Goal: Task Accomplishment & Management: Use online tool/utility

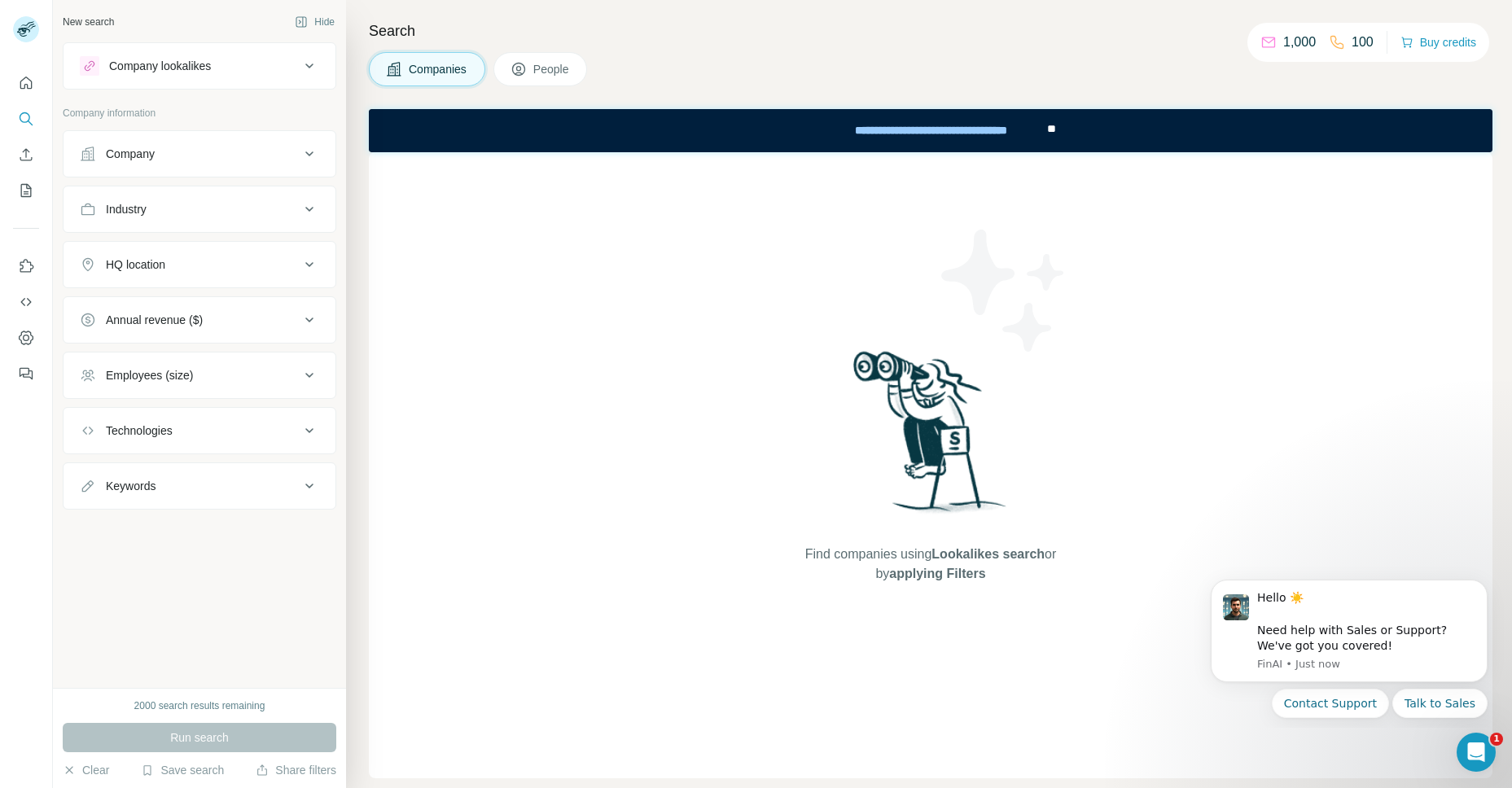
click at [37, 353] on nav at bounding box center [25, 320] width 26 height 137
click at [29, 342] on icon "Dashboard" at bounding box center [25, 337] width 16 height 16
click at [470, 395] on div "Find companies using Lookalikes search or by applying Filters" at bounding box center [931, 465] width 1124 height 626
click at [27, 83] on icon "Quick start" at bounding box center [25, 82] width 16 height 16
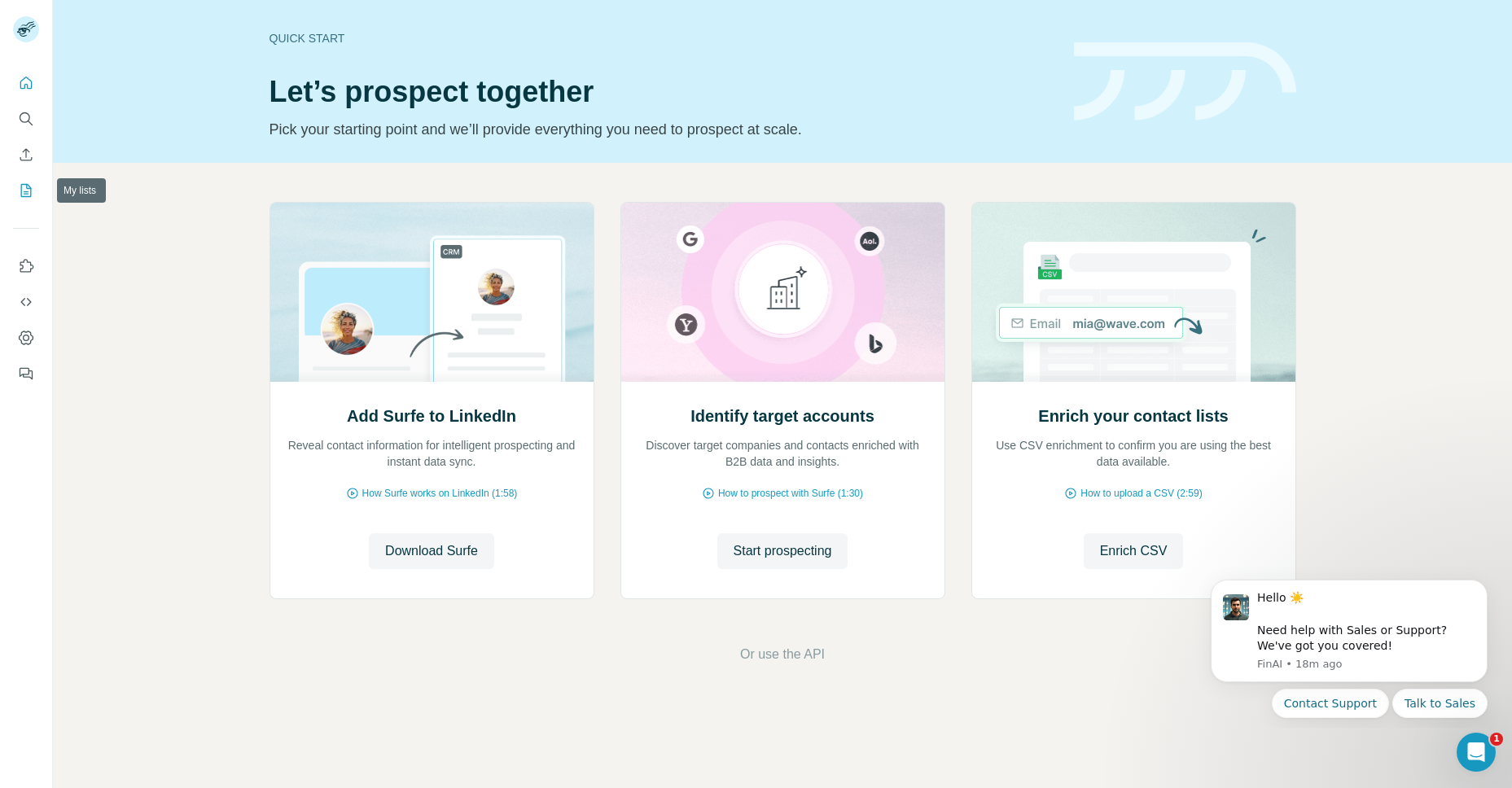
click at [36, 196] on button "My lists" at bounding box center [25, 190] width 26 height 29
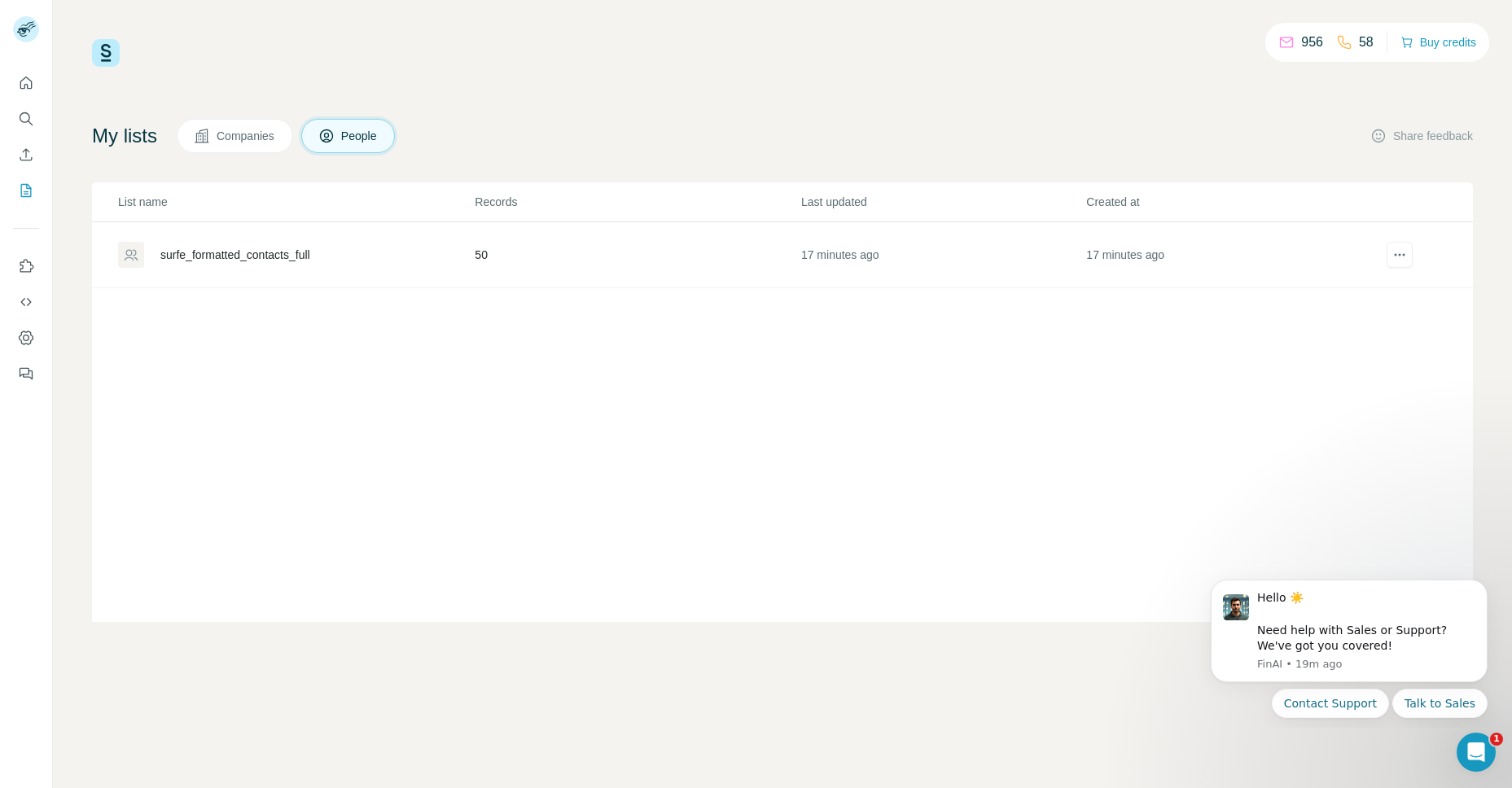
click at [331, 239] on td "surfe_formatted_contacts_full" at bounding box center [282, 256] width 382 height 66
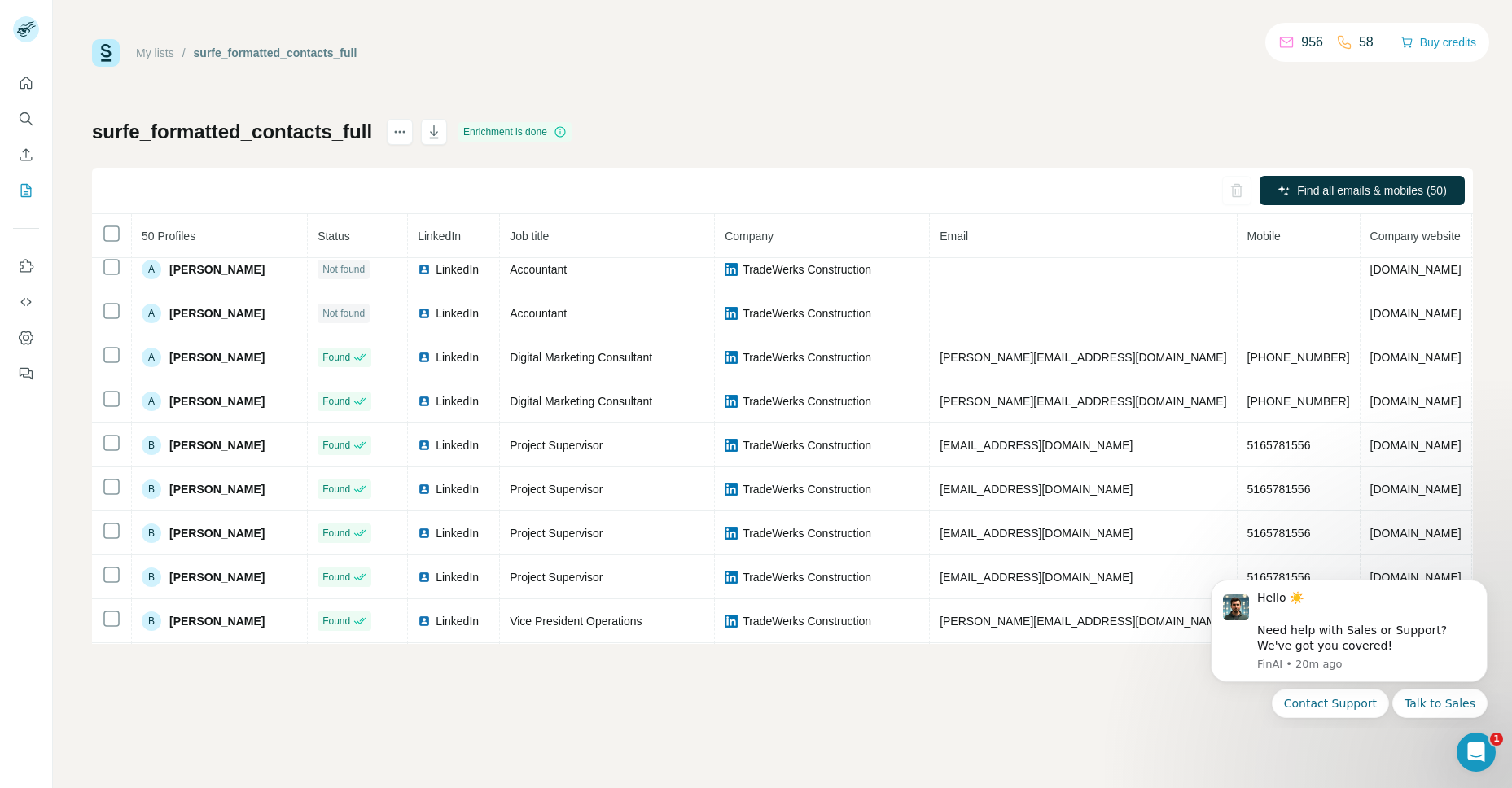
scroll to position [502, 0]
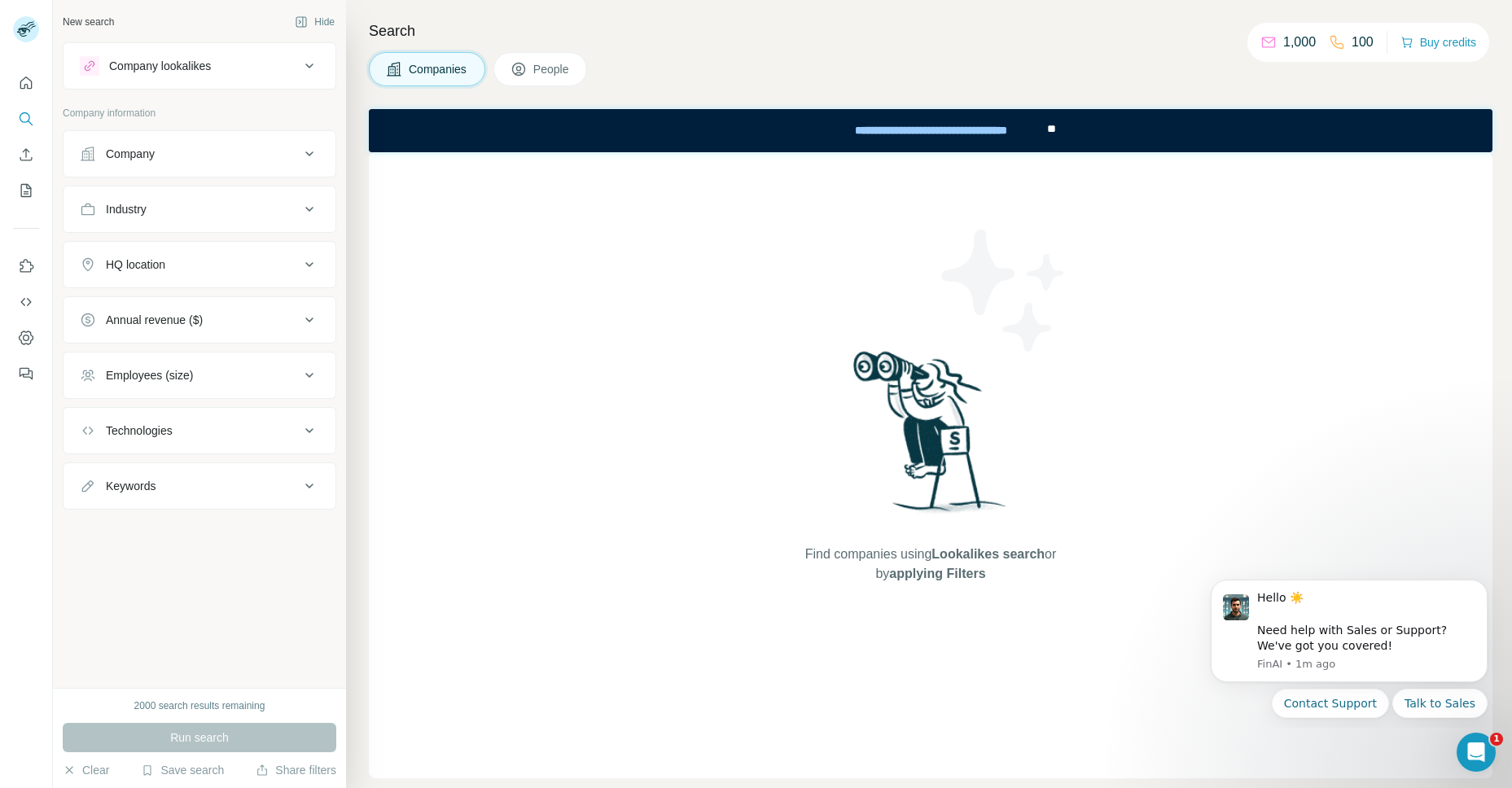
click at [20, 162] on icon "Enrich CSV" at bounding box center [25, 154] width 16 height 16
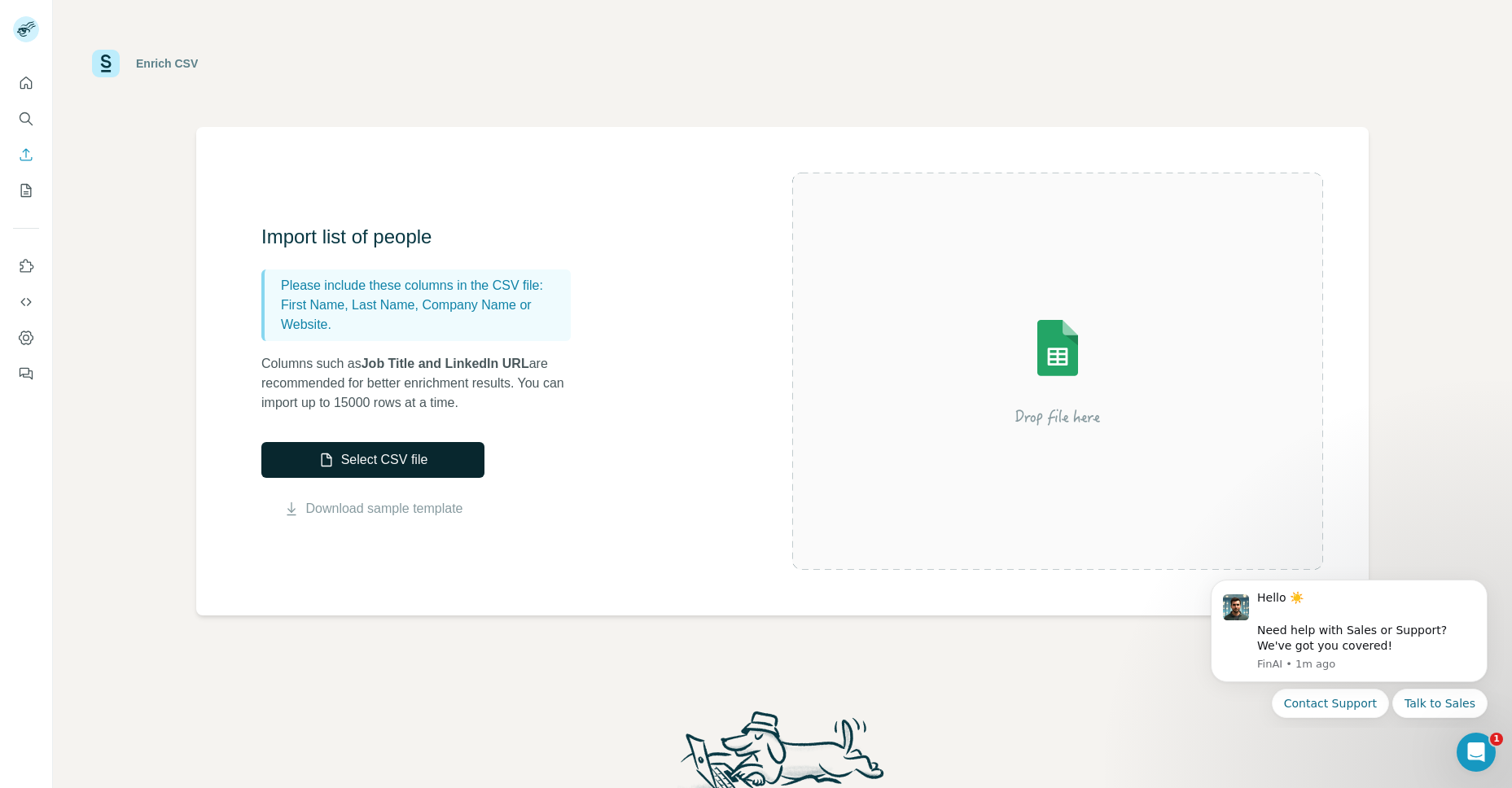
click at [377, 470] on button "Select CSV file" at bounding box center [373, 460] width 224 height 36
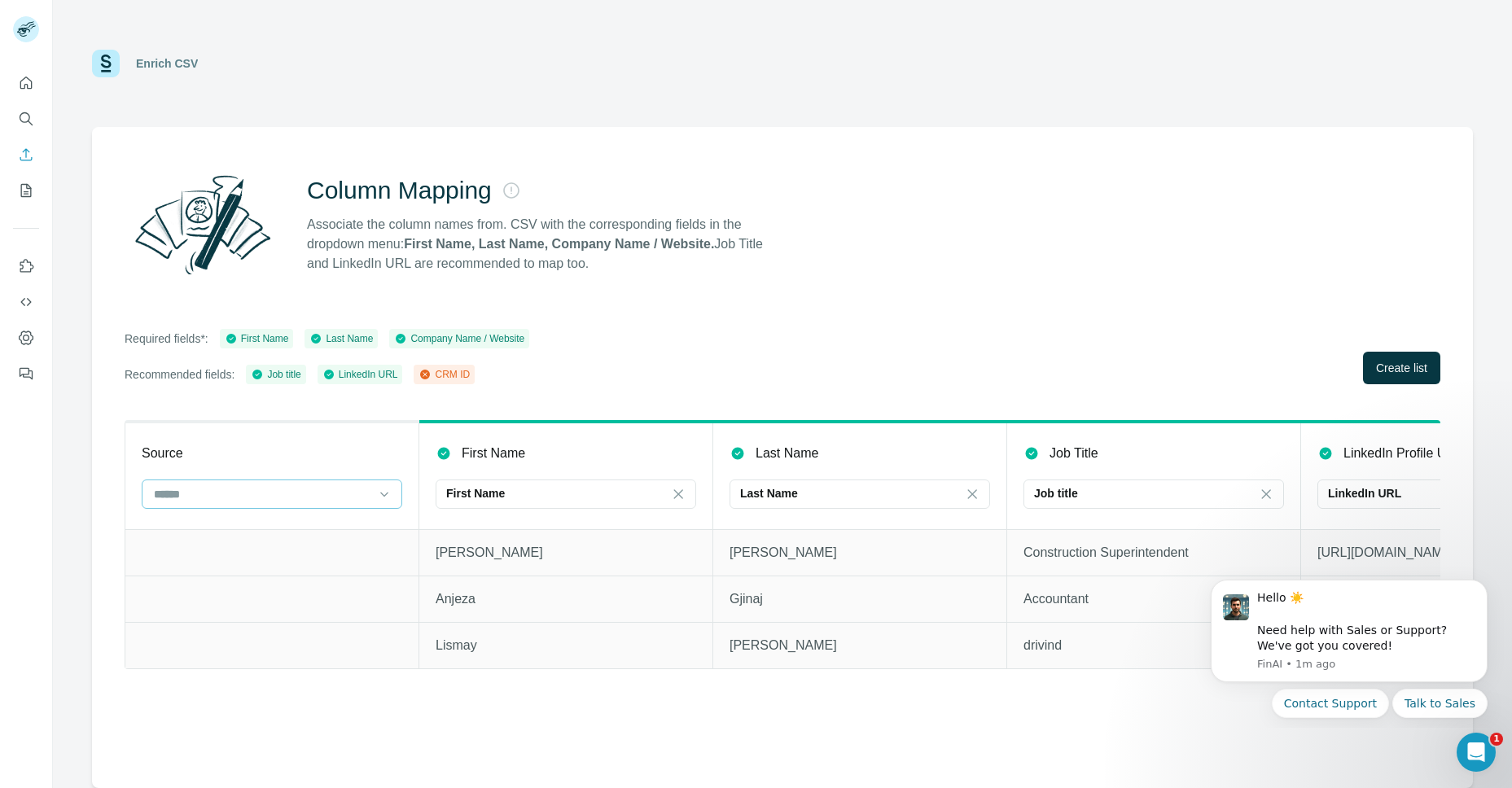
click at [315, 481] on div at bounding box center [262, 494] width 220 height 28
click at [648, 375] on div "Required fields*: First Name Last Name Company Name / Website Recommended field…" at bounding box center [783, 356] width 1316 height 55
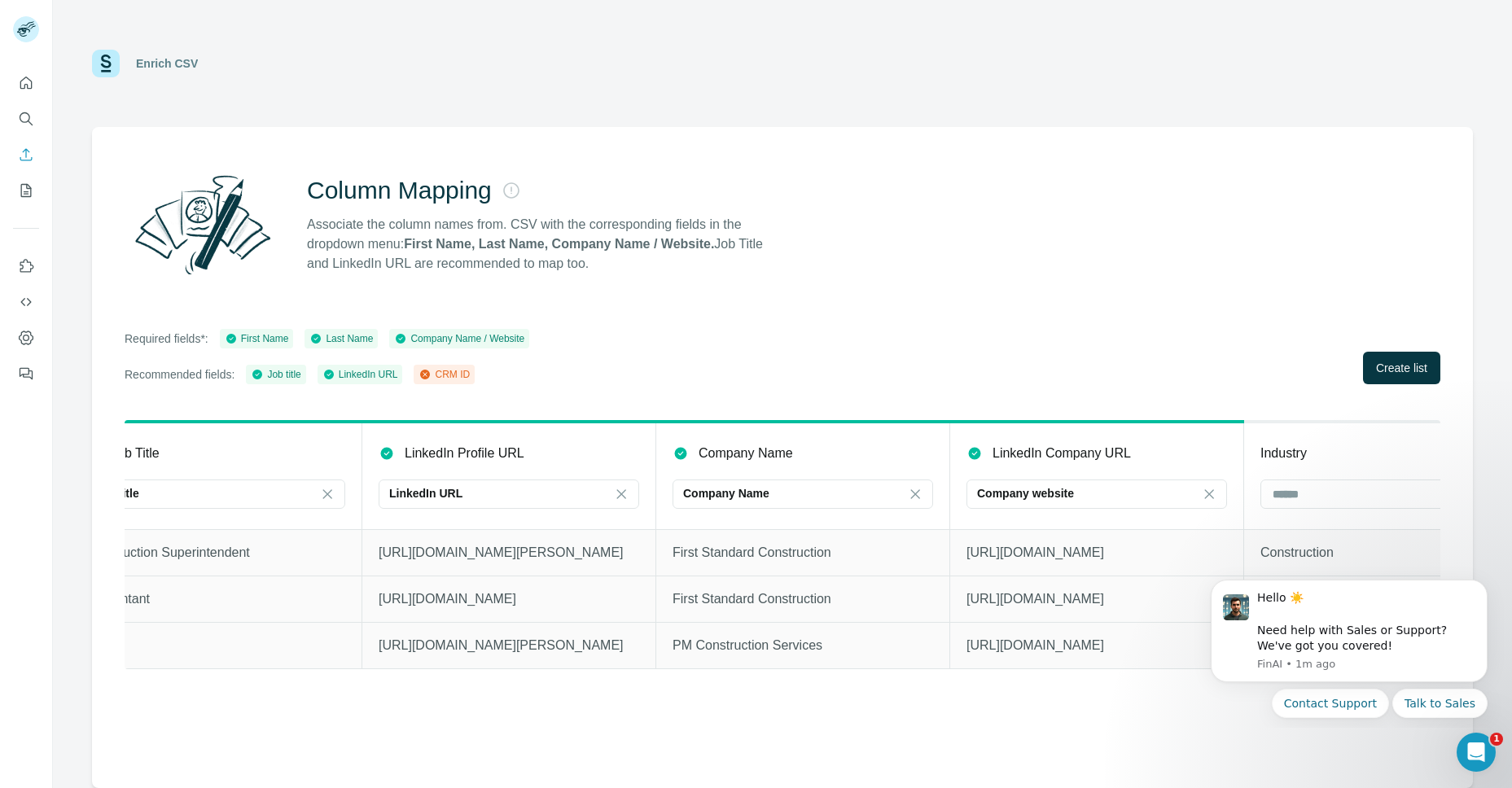
scroll to position [0, 1037]
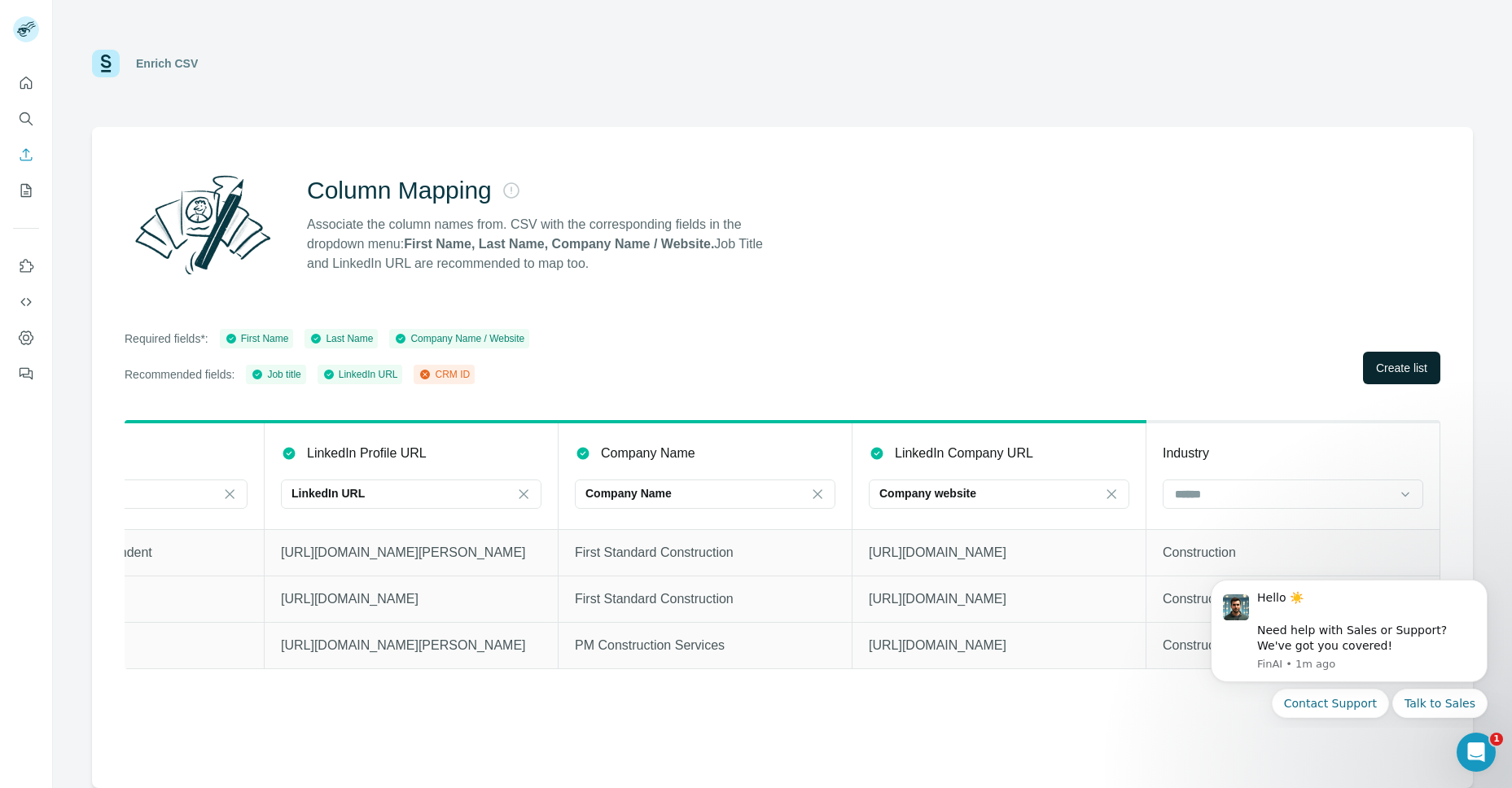
click at [1432, 371] on button "Create list" at bounding box center [1402, 368] width 77 height 32
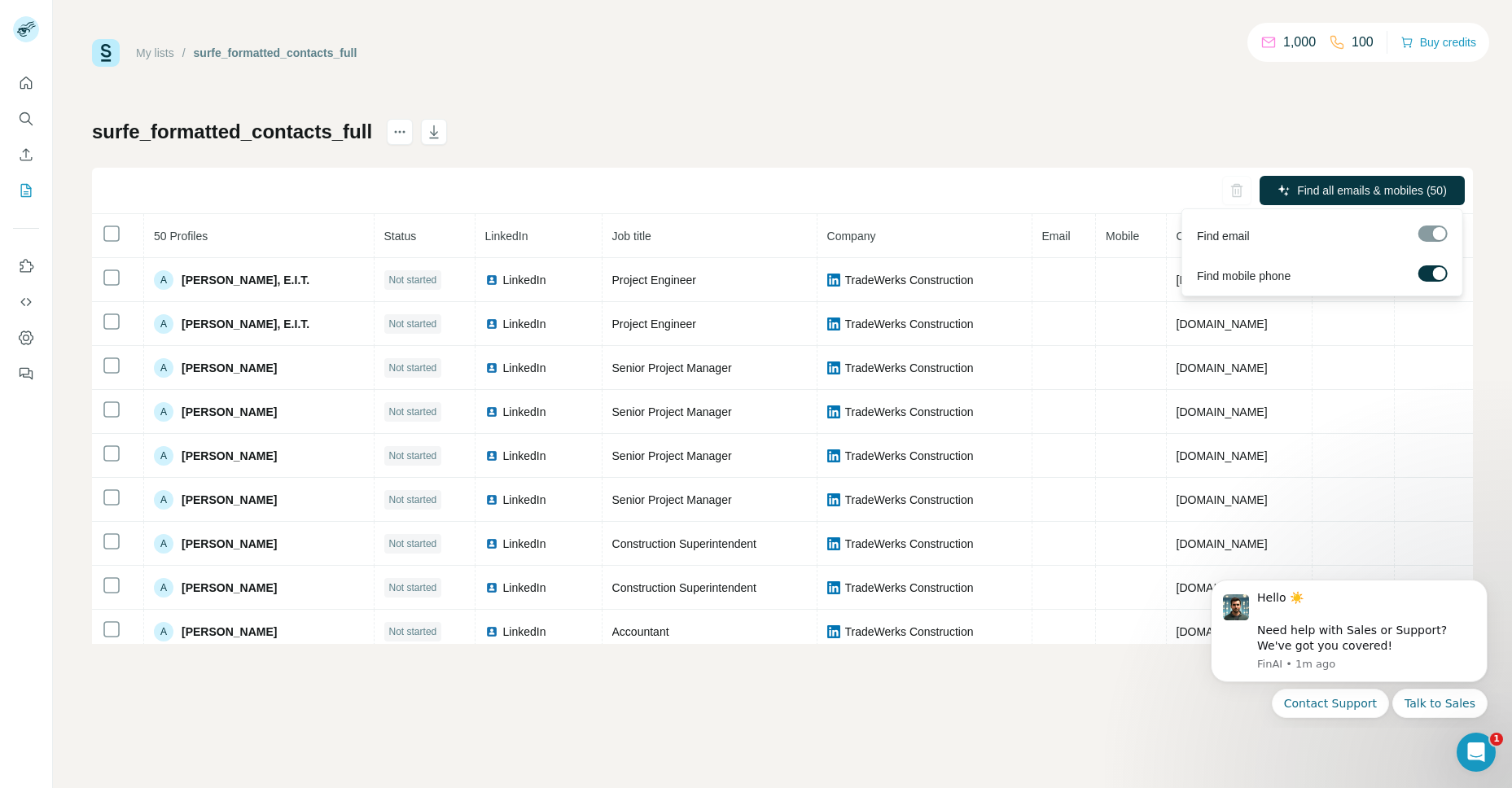
click at [1424, 236] on div at bounding box center [1433, 233] width 29 height 16
click at [1385, 190] on span "Find all emails & mobiles (50)" at bounding box center [1372, 190] width 150 height 16
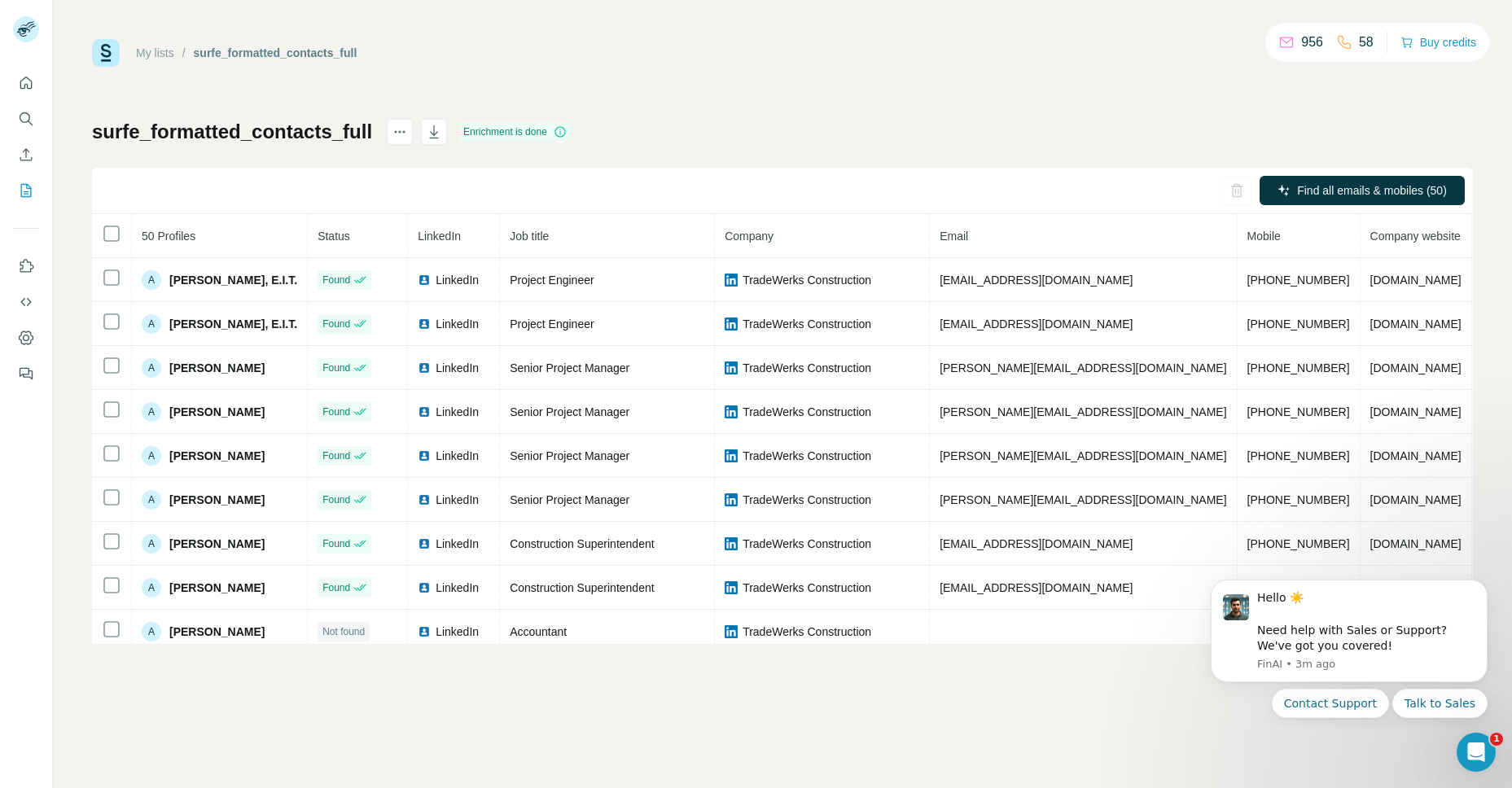
click at [1066, 138] on div "surfe_formatted_contacts_full Enrichment is done Find all emails & mobiles (50)…" at bounding box center [782, 382] width 1381 height 525
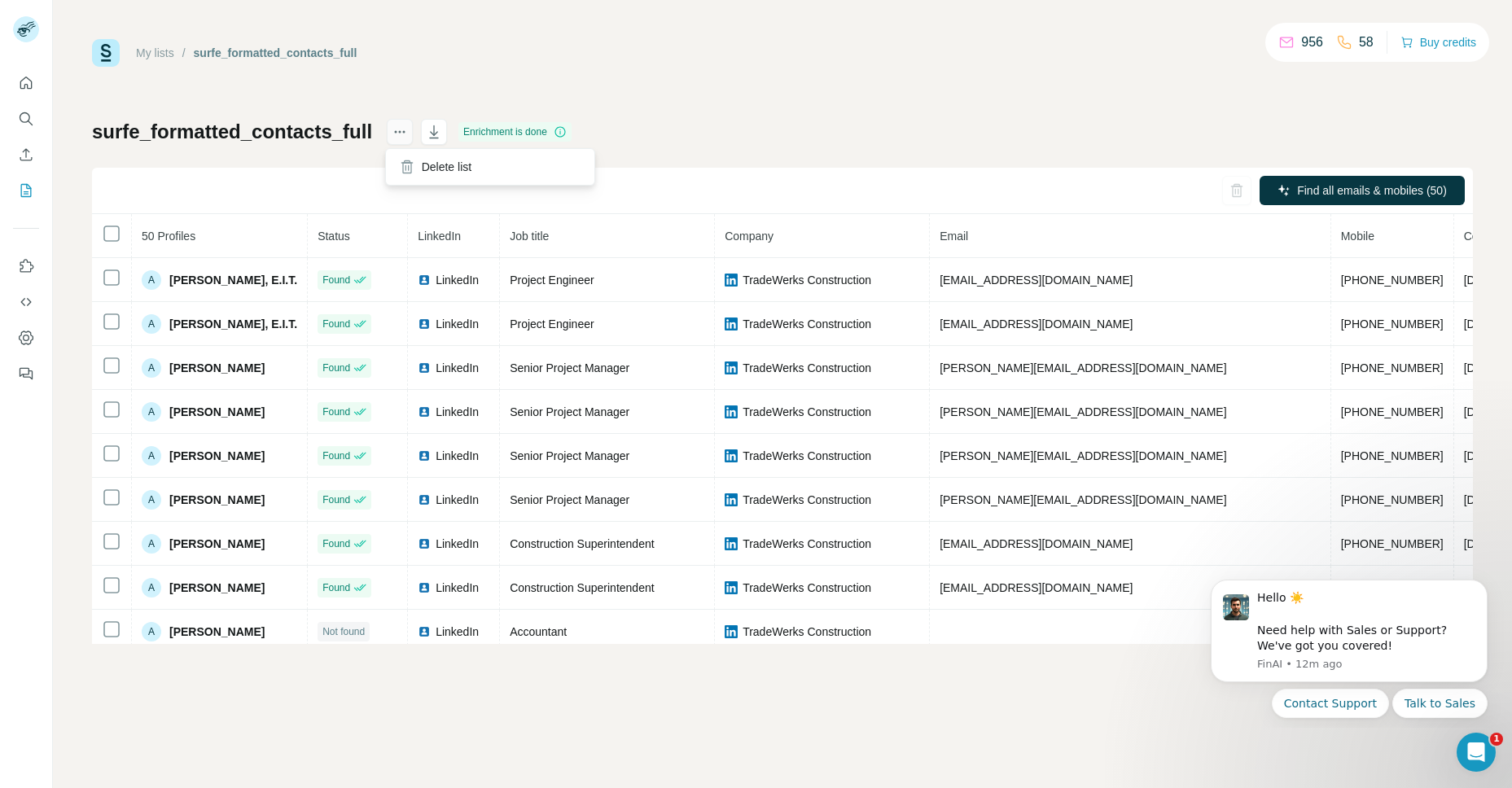
click at [392, 132] on icon "actions" at bounding box center [399, 132] width 16 height 16
click at [895, 114] on div "My lists / surfe_formatted_contacts_full 956 58 Buy credits surfe_formatted_con…" at bounding box center [782, 342] width 1381 height 605
click at [437, 136] on icon "button" at bounding box center [433, 132] width 16 height 16
